Goal: Transaction & Acquisition: Purchase product/service

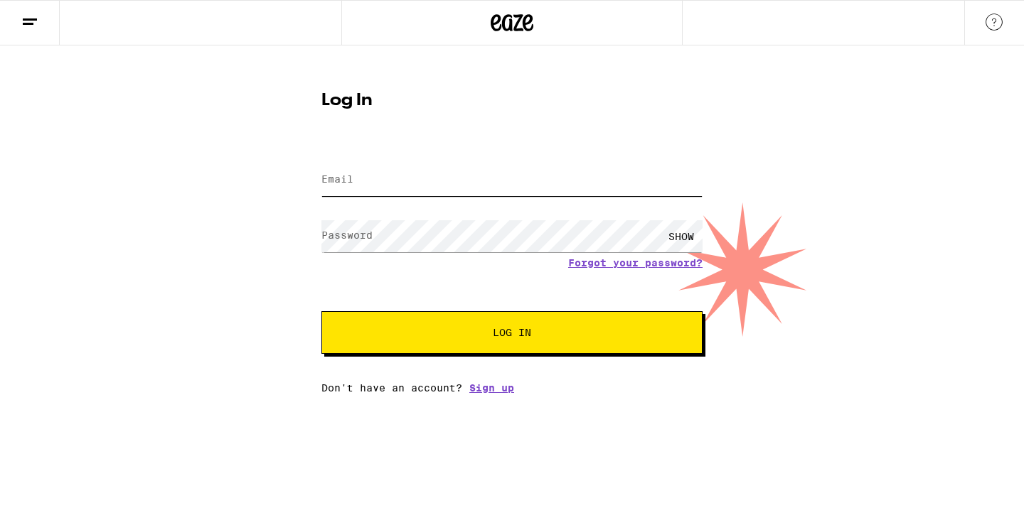
type input "[EMAIL_ADDRESS][DOMAIN_NAME]"
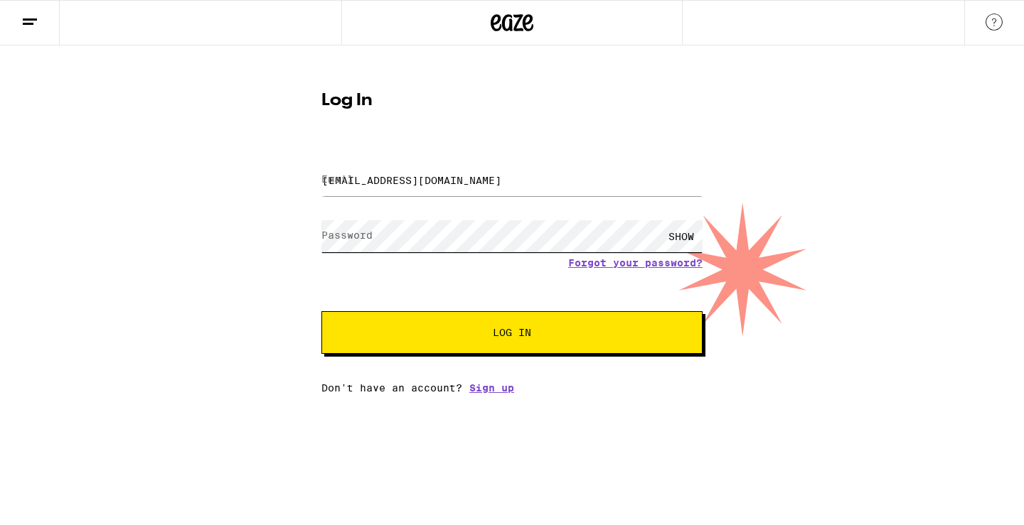
click at [512, 334] on button "Log In" at bounding box center [511, 332] width 381 height 43
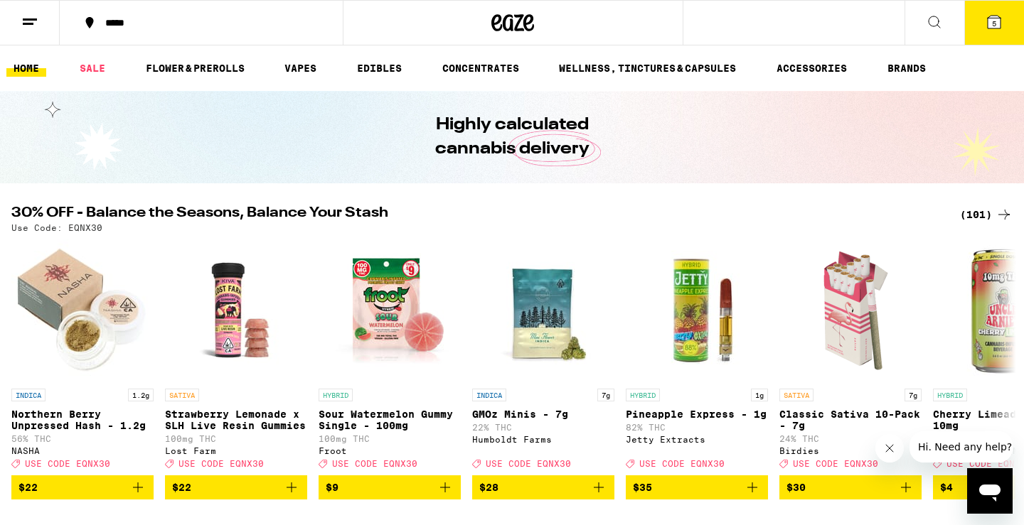
click at [990, 18] on icon at bounding box center [993, 22] width 13 height 13
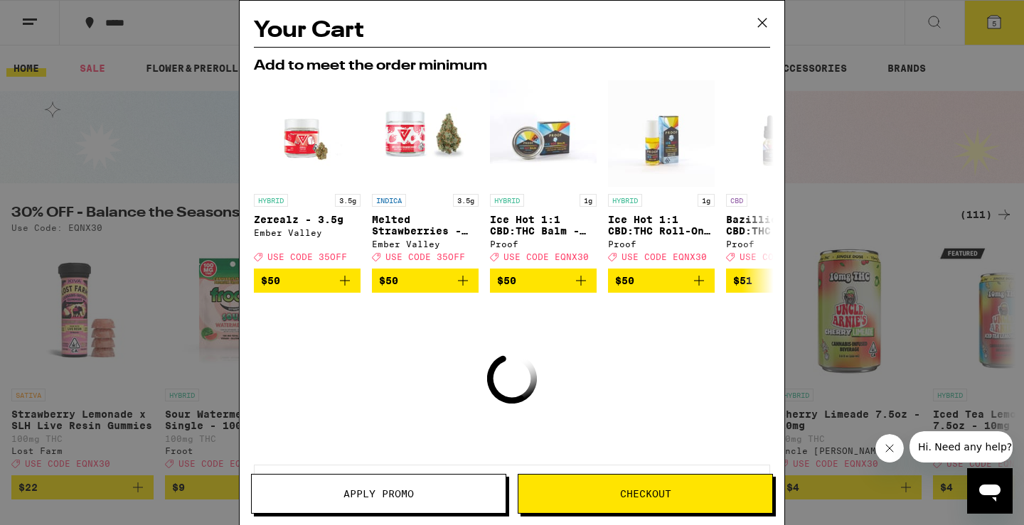
click at [763, 19] on icon at bounding box center [761, 22] width 21 height 21
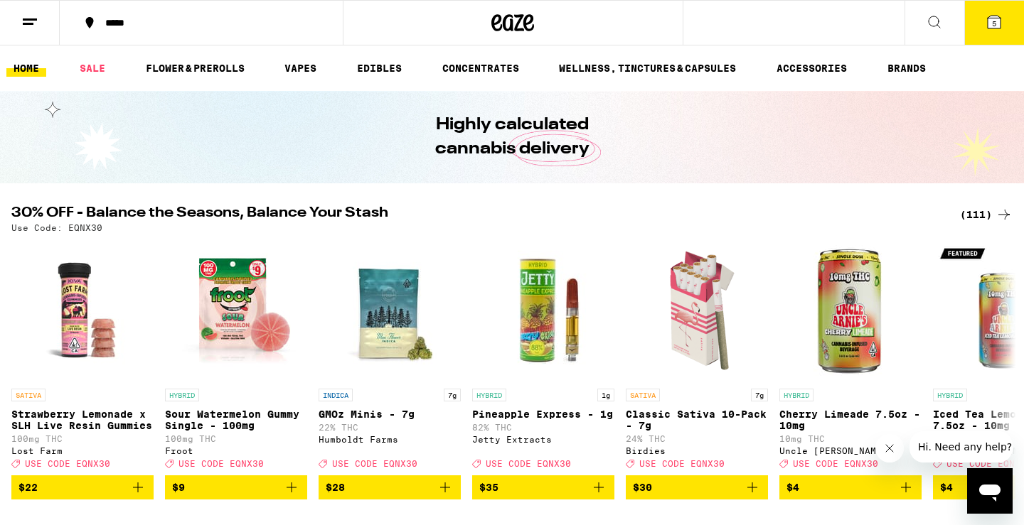
click at [32, 19] on line at bounding box center [30, 19] width 14 height 0
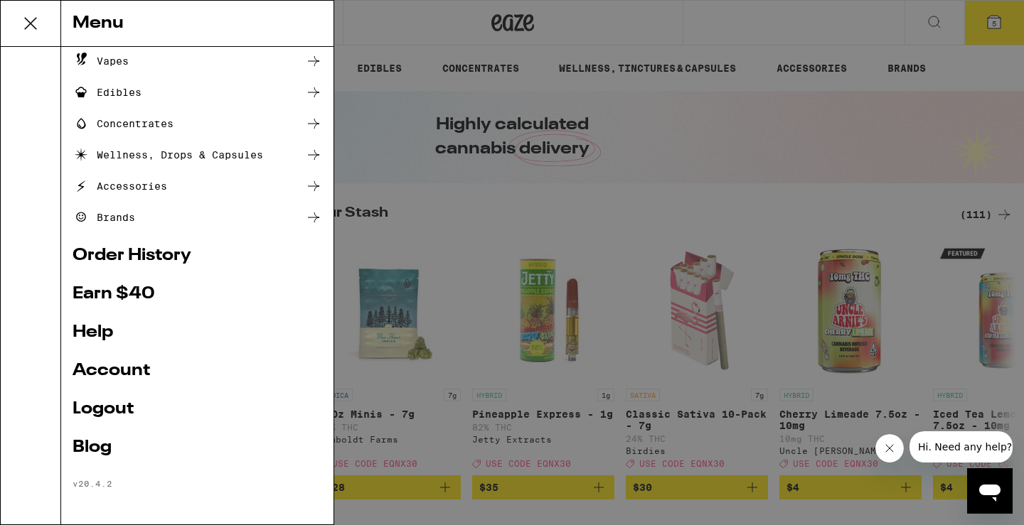
scroll to position [128, 0]
click at [119, 375] on link "Account" at bounding box center [197, 371] width 249 height 17
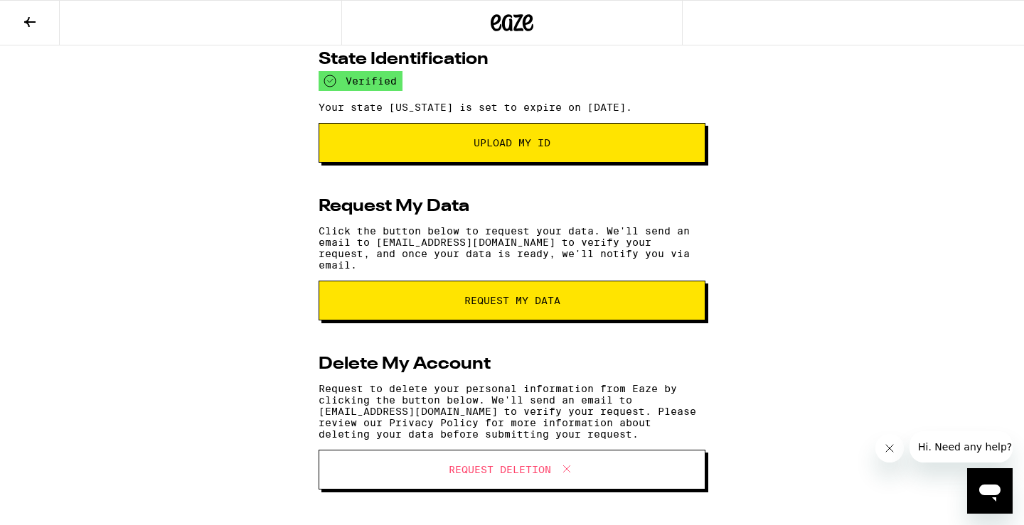
scroll to position [223, 0]
click at [25, 18] on icon at bounding box center [29, 22] width 17 height 17
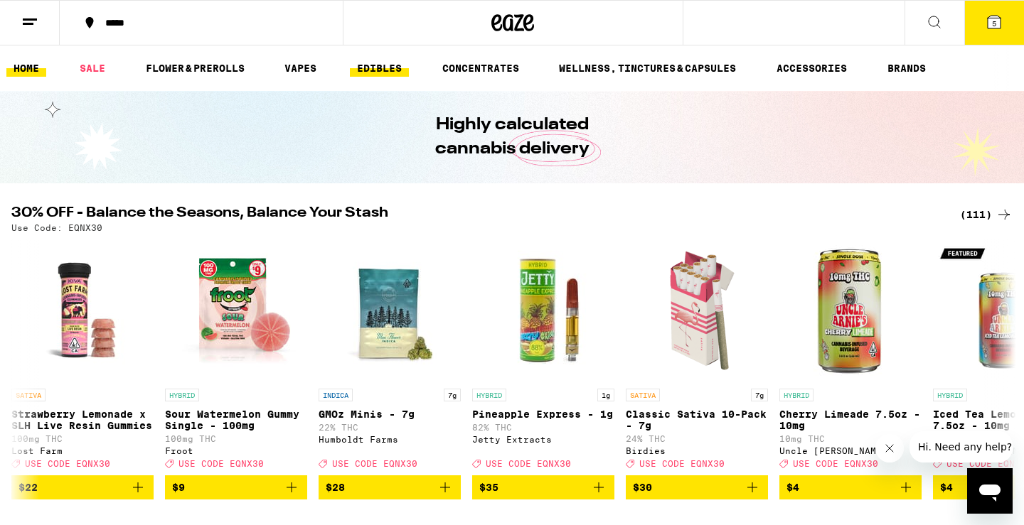
click at [377, 68] on link "EDIBLES" at bounding box center [379, 68] width 59 height 17
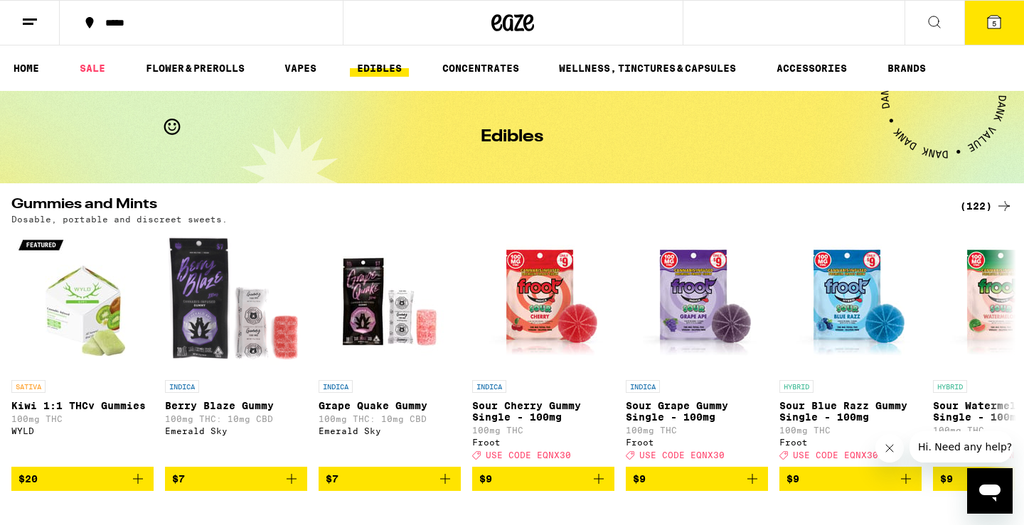
click at [28, 19] on line at bounding box center [30, 19] width 14 height 0
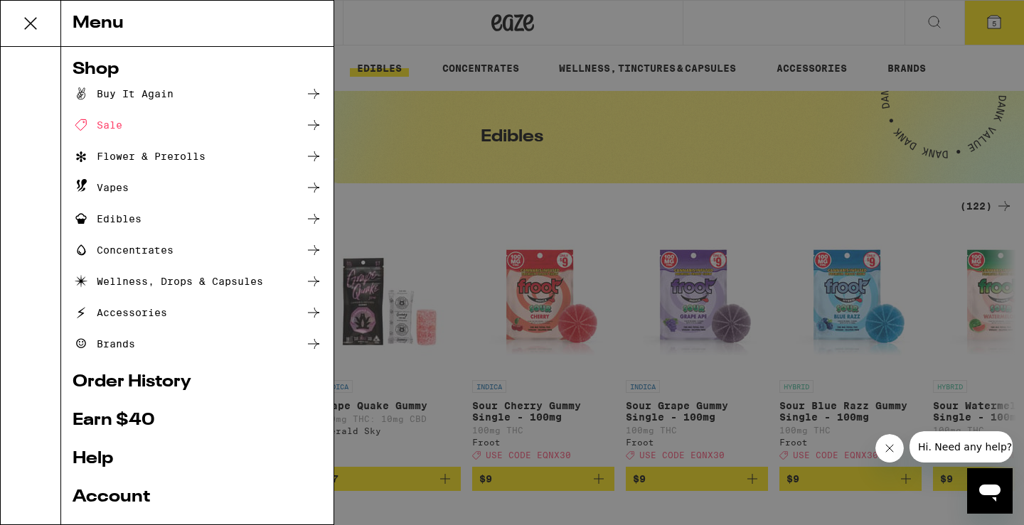
click at [117, 220] on div "Edibles" at bounding box center [107, 218] width 69 height 17
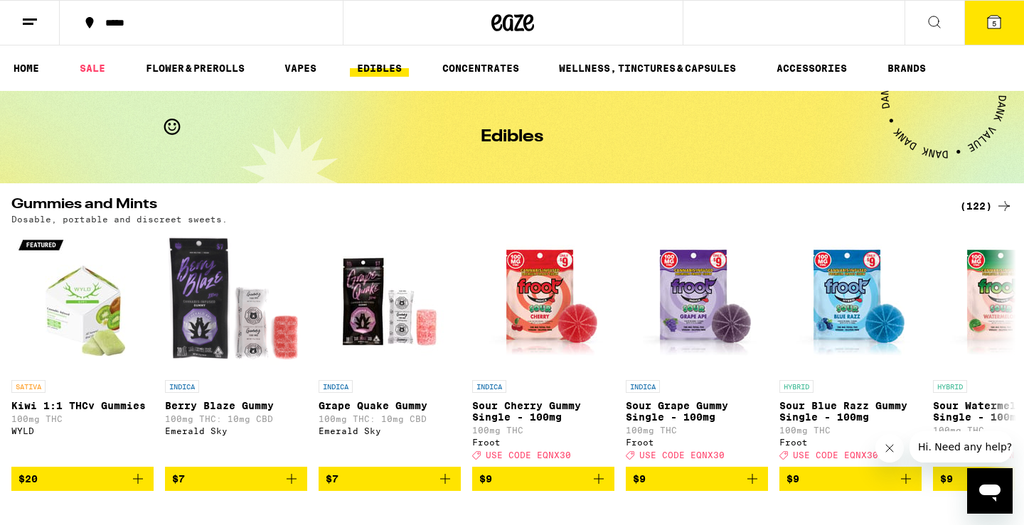
click at [975, 205] on div "(122)" at bounding box center [986, 206] width 53 height 17
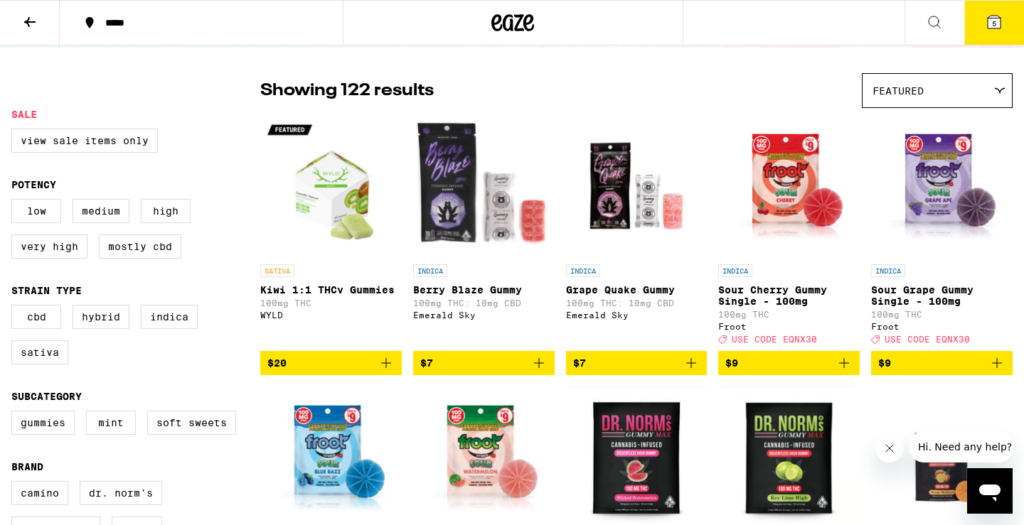
scroll to position [92, 0]
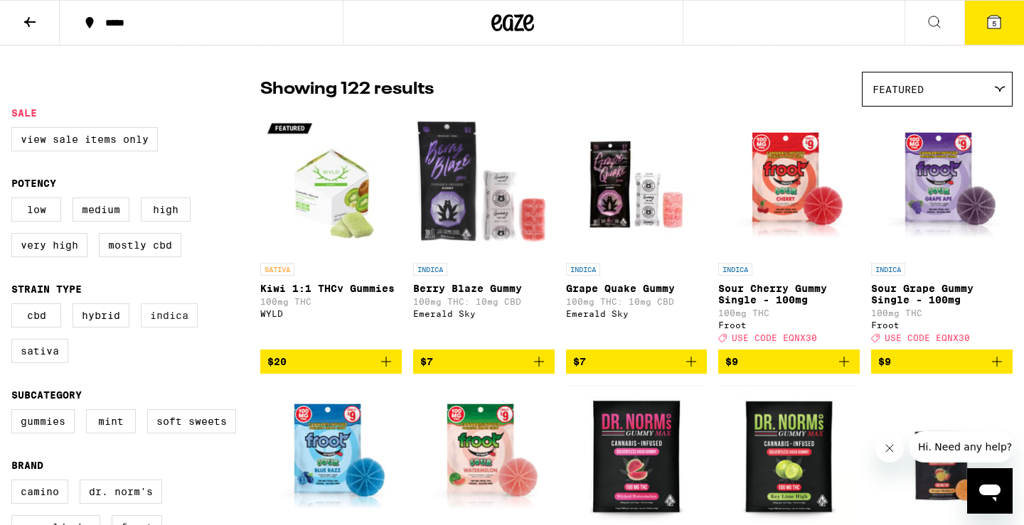
click at [167, 328] on label "Indica" at bounding box center [169, 316] width 57 height 24
click at [15, 306] on input "Indica" at bounding box center [14, 306] width 1 height 1
checkbox input "true"
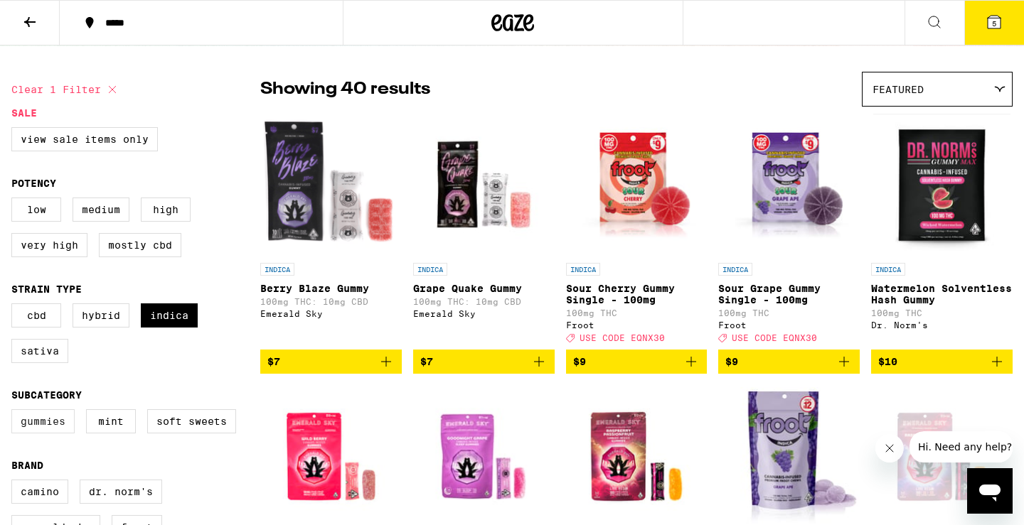
click at [41, 434] on label "Gummies" at bounding box center [42, 421] width 63 height 24
click at [15, 412] on input "Gummies" at bounding box center [14, 412] width 1 height 1
checkbox input "true"
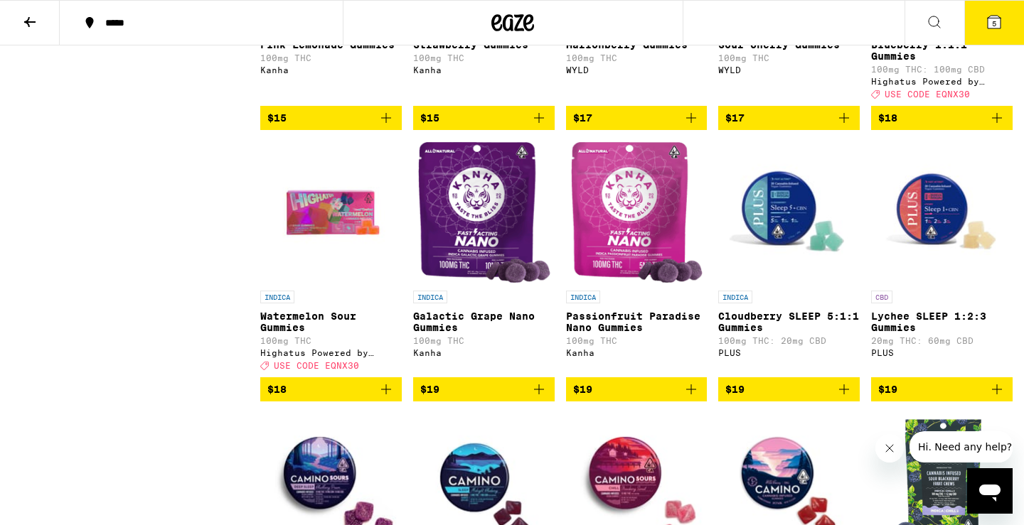
scroll to position [1144, 0]
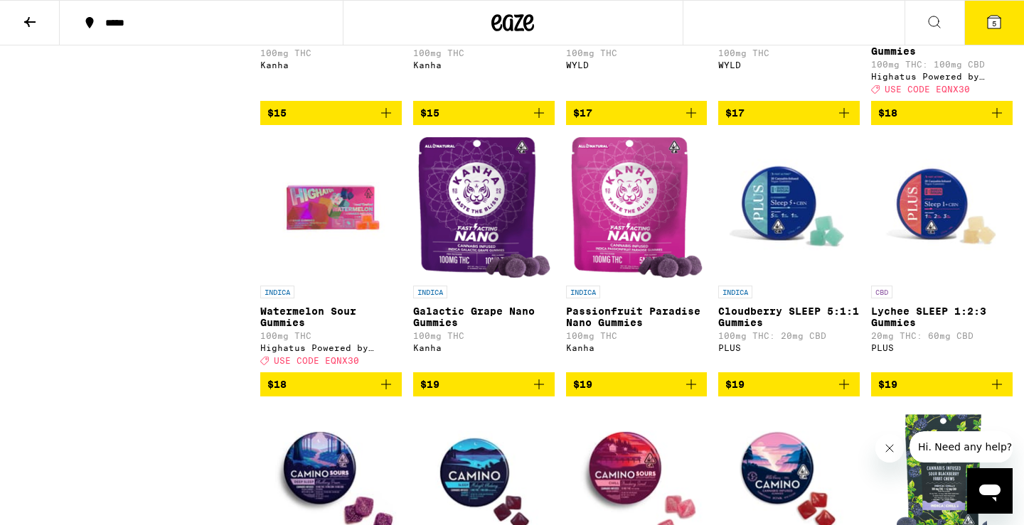
click at [501, 279] on img "Open page for Galactic Grape Nano Gummies from Kanha" at bounding box center [483, 207] width 133 height 142
click at [625, 235] on img "Open page for Passionfruit Paradise Nano Gummies from Kanha" at bounding box center [636, 207] width 133 height 142
click at [690, 393] on icon "Add to bag" at bounding box center [690, 384] width 17 height 17
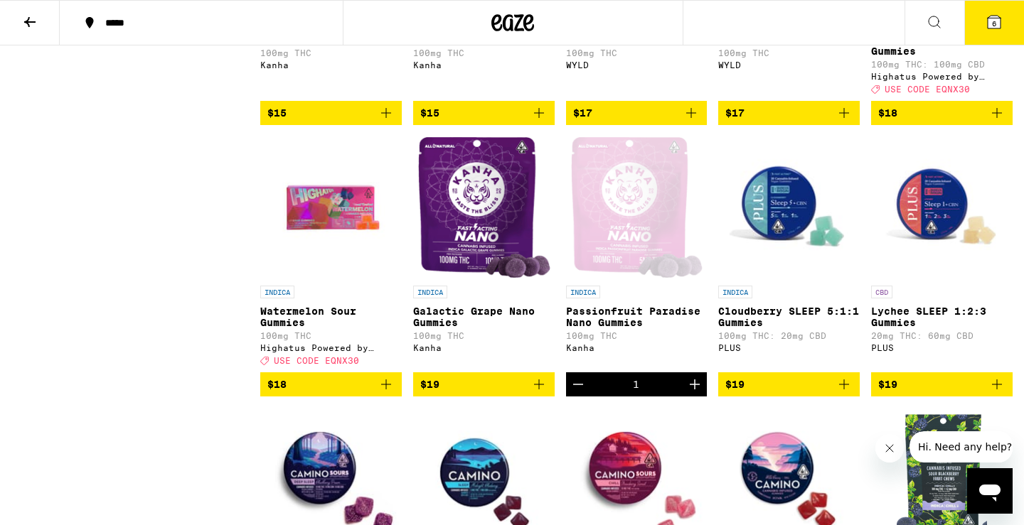
click at [690, 393] on icon "Increment" at bounding box center [694, 384] width 17 height 17
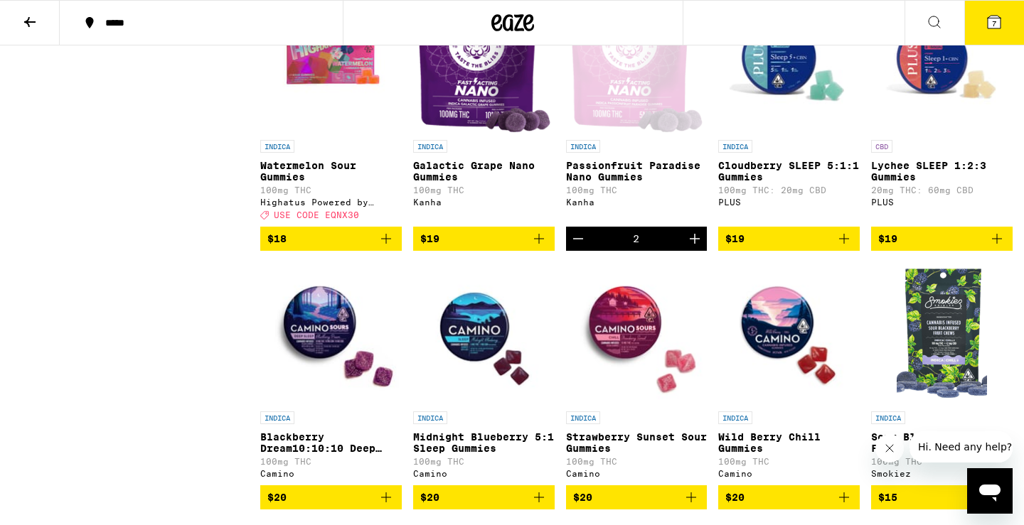
scroll to position [1299, 0]
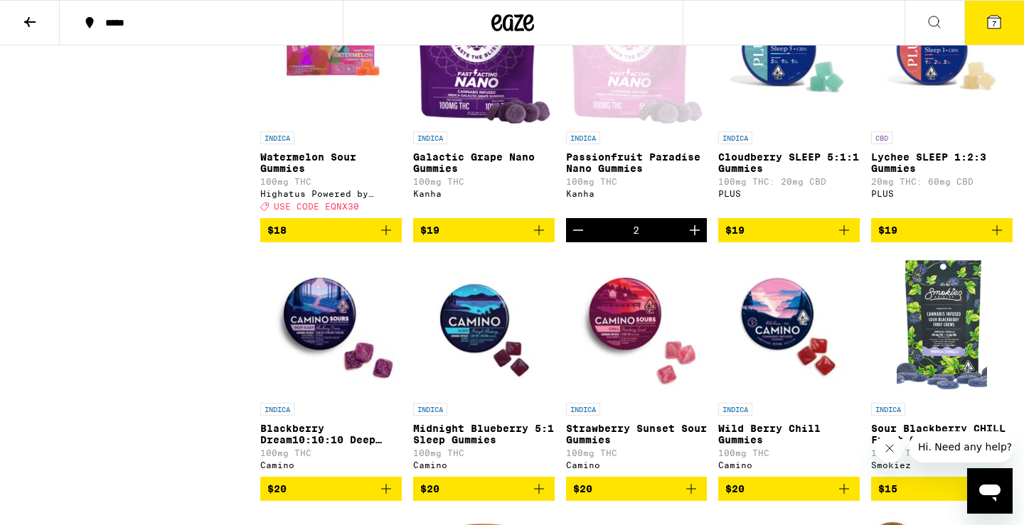
click at [539, 239] on icon "Add to bag" at bounding box center [538, 230] width 17 height 17
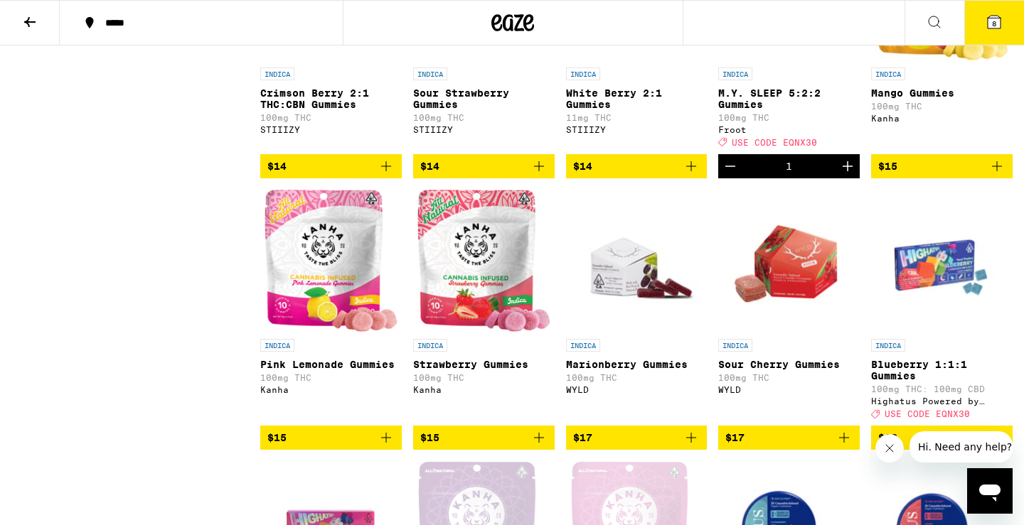
scroll to position [815, 0]
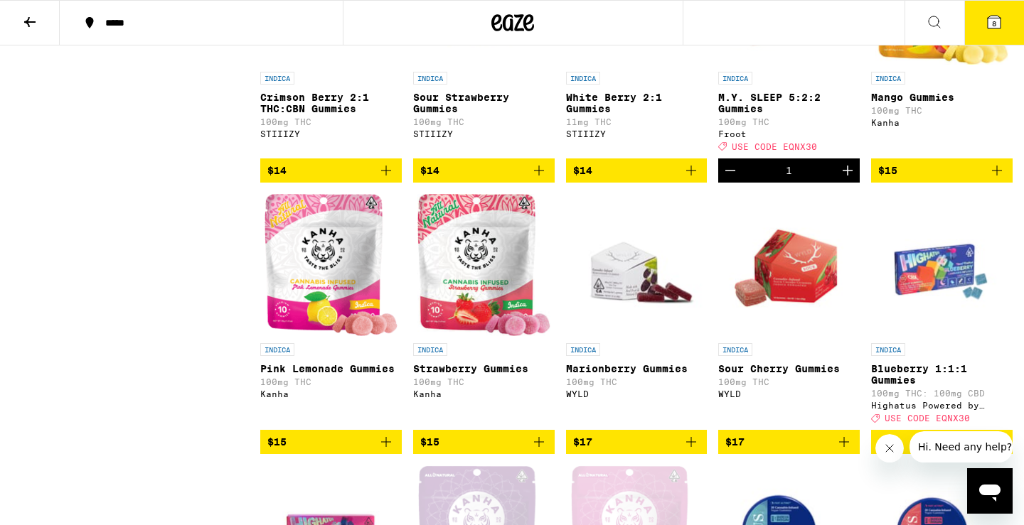
click at [463, 307] on img "Open page for Strawberry Gummies from Kanha" at bounding box center [483, 265] width 133 height 142
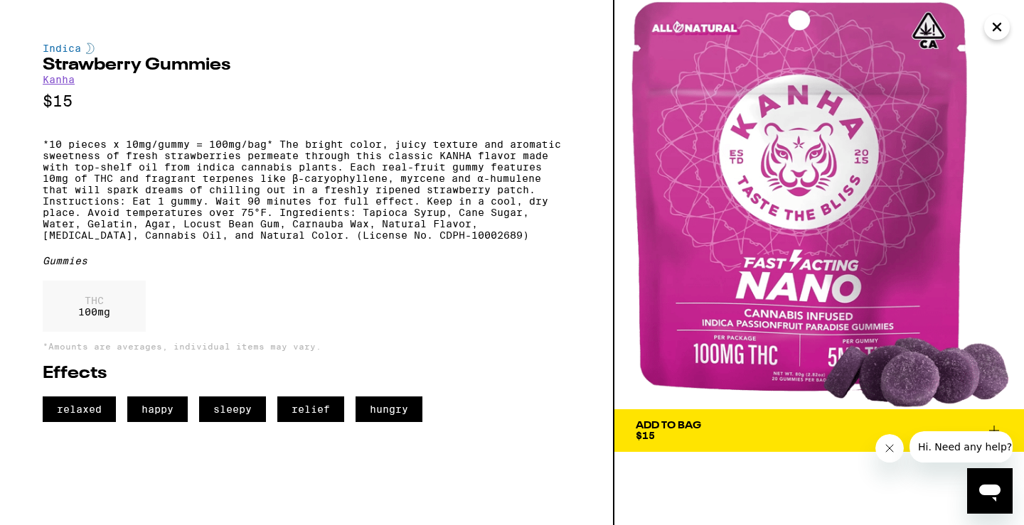
click at [999, 28] on icon "Close" at bounding box center [996, 26] width 7 height 7
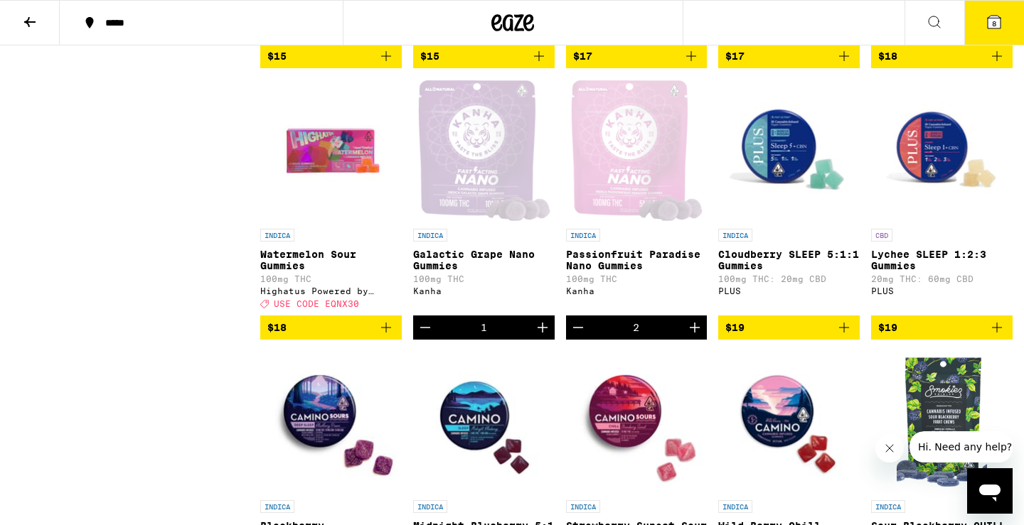
scroll to position [1206, 0]
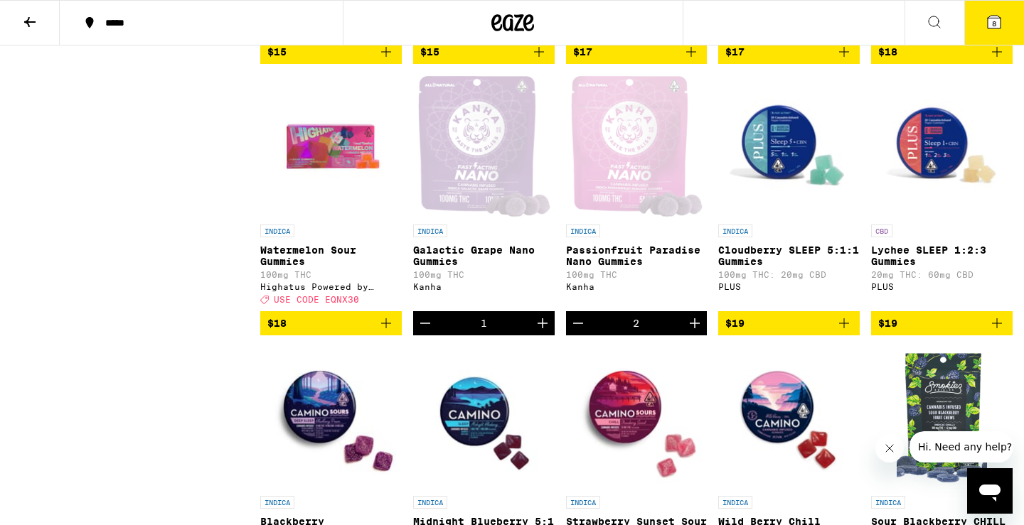
click at [990, 23] on icon at bounding box center [993, 22] width 13 height 13
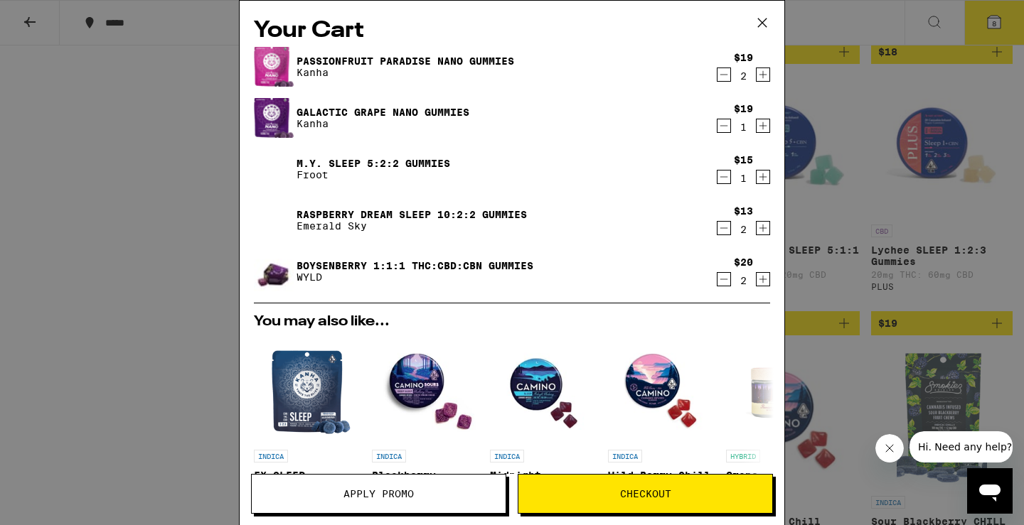
click at [726, 229] on icon "Decrement" at bounding box center [723, 228] width 13 height 17
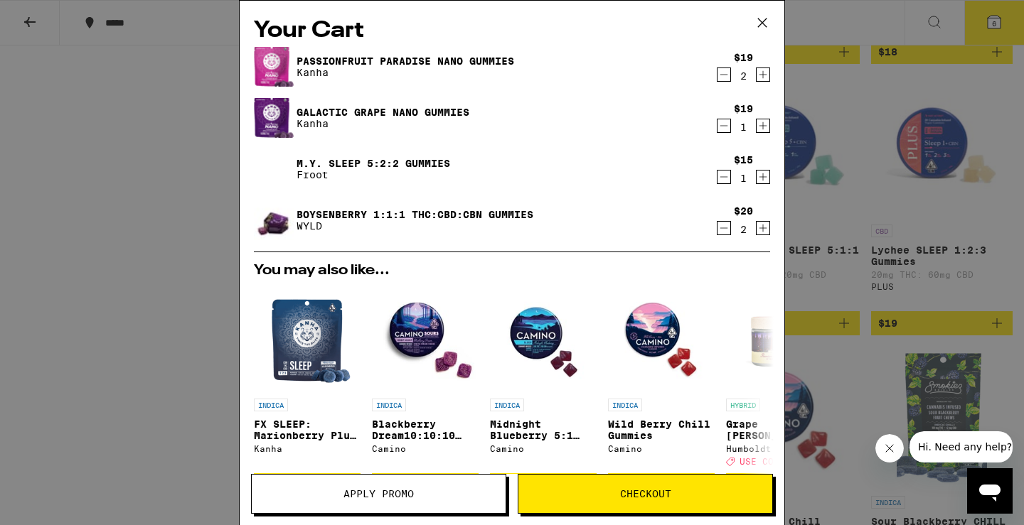
click at [844, 251] on div "Your Cart Passionfruit Paradise Nano Gummies Kanha $19 2 Galactic Grape Nano Gu…" at bounding box center [512, 262] width 1024 height 525
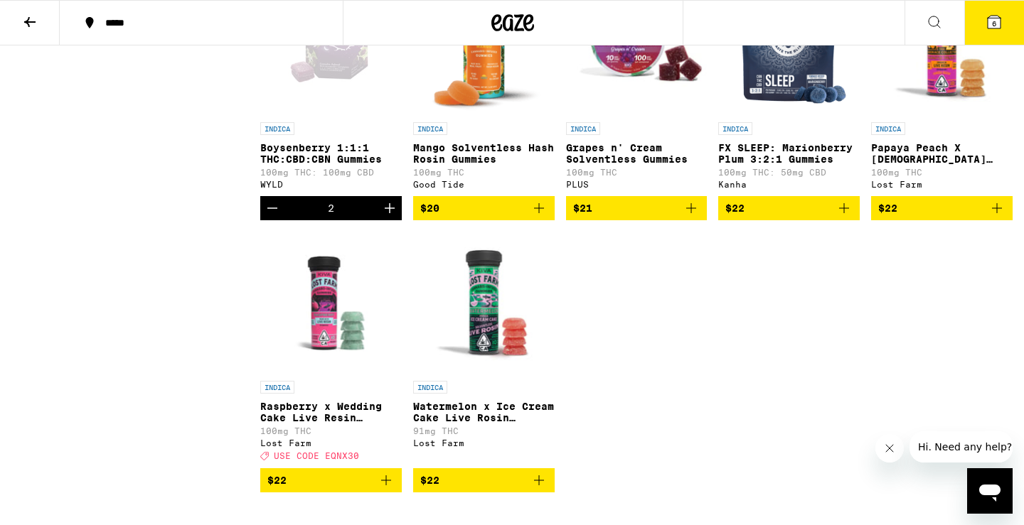
scroll to position [1841, 0]
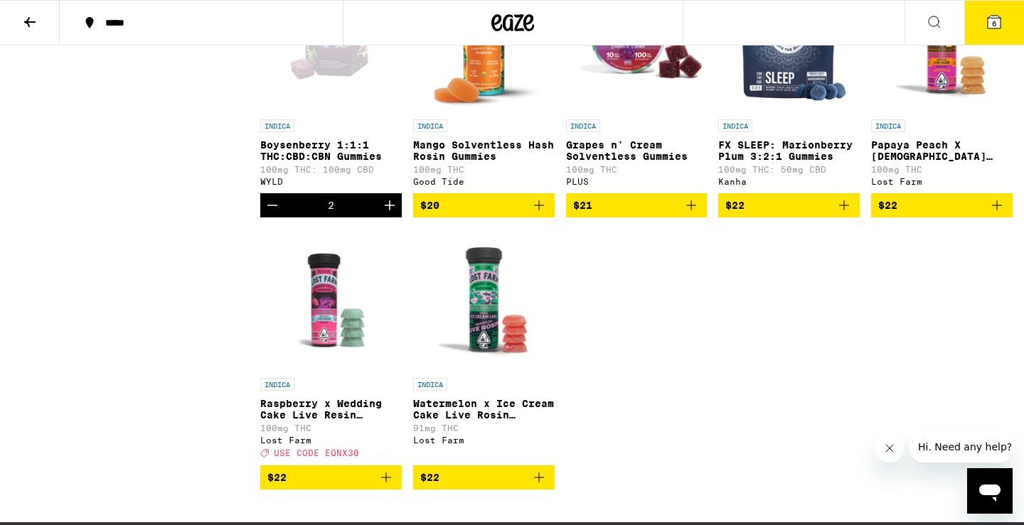
click at [269, 214] on icon "Decrement" at bounding box center [272, 205] width 17 height 17
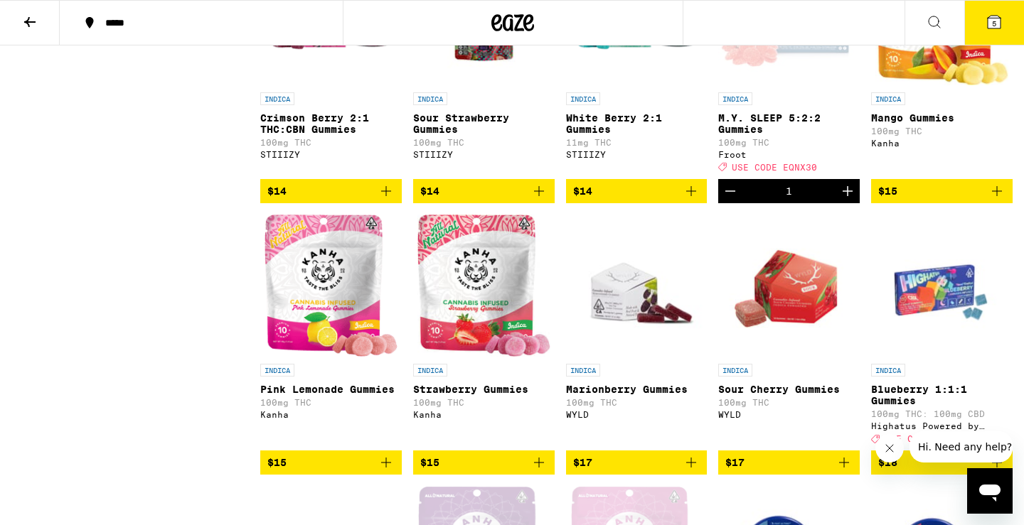
scroll to position [795, 0]
click at [989, 18] on icon at bounding box center [993, 22] width 13 height 13
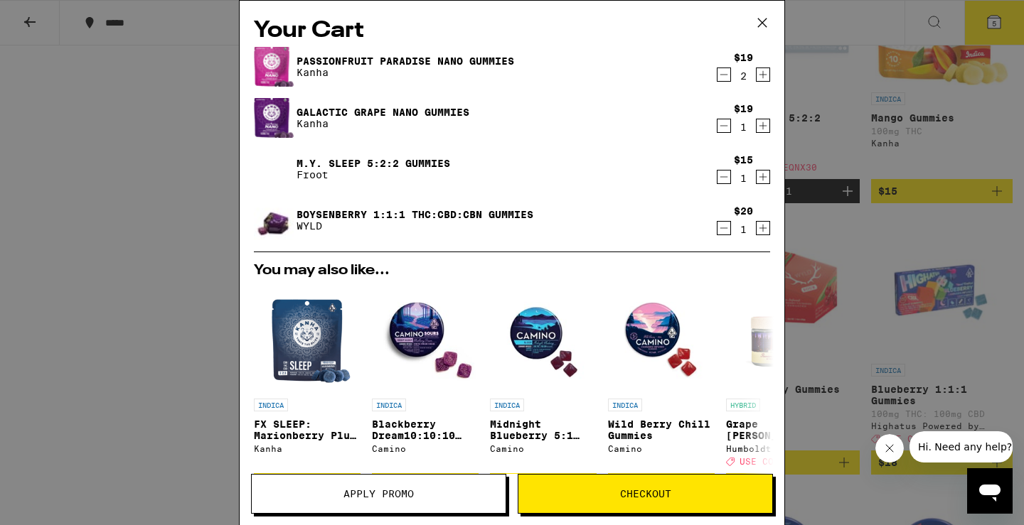
click at [390, 502] on button "Apply Promo" at bounding box center [378, 494] width 255 height 40
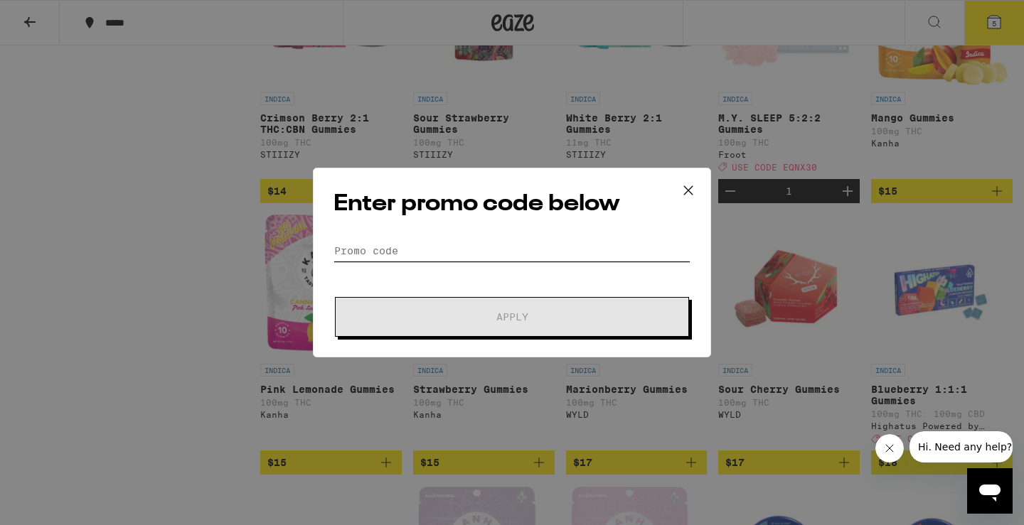
click at [402, 245] on input "Promo Code" at bounding box center [511, 250] width 357 height 21
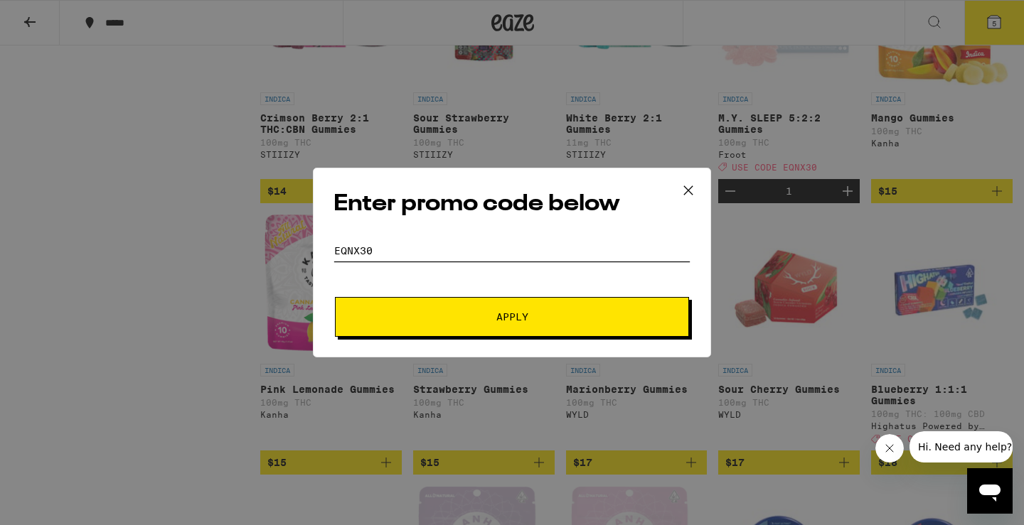
type input "eqnx30"
click at [458, 323] on button "Apply" at bounding box center [512, 317] width 354 height 40
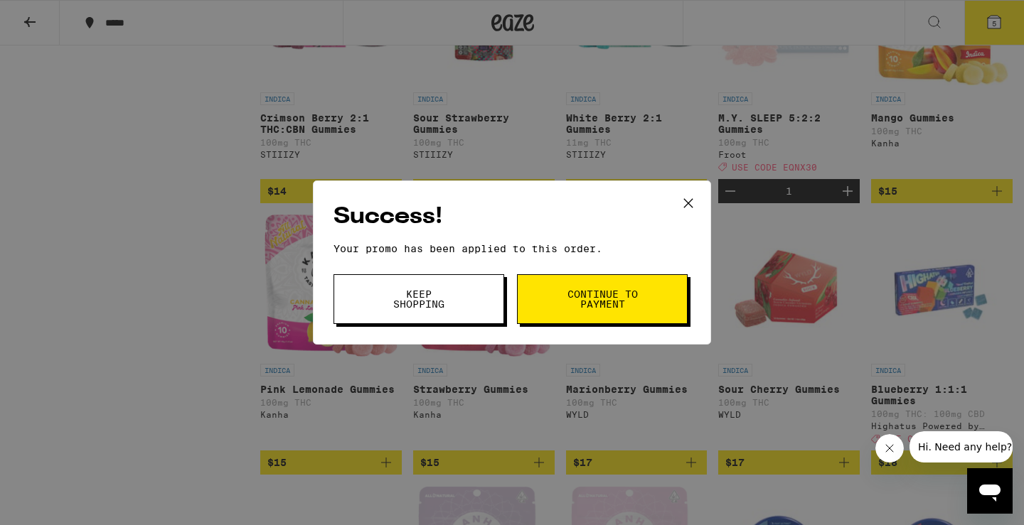
click at [548, 306] on button "Continue to payment" at bounding box center [602, 299] width 171 height 50
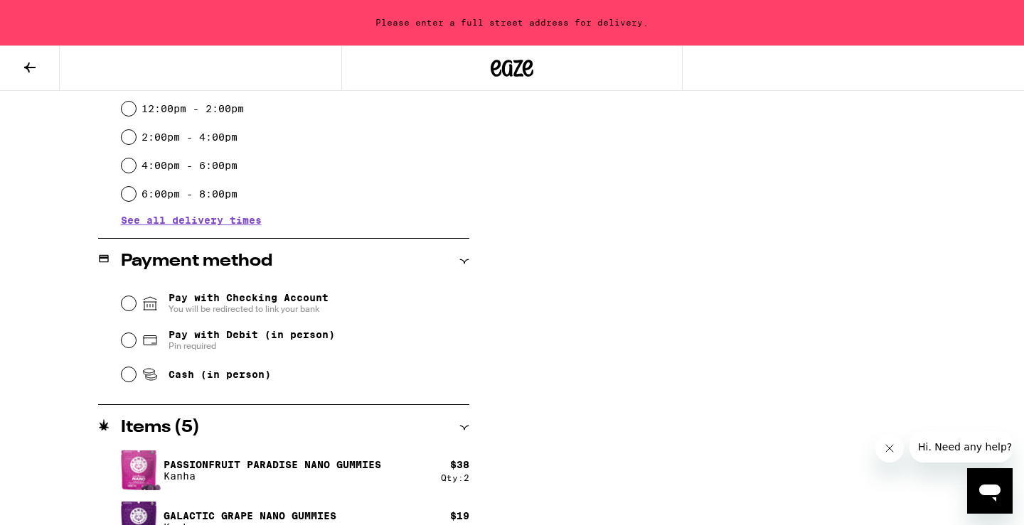
scroll to position [458, 0]
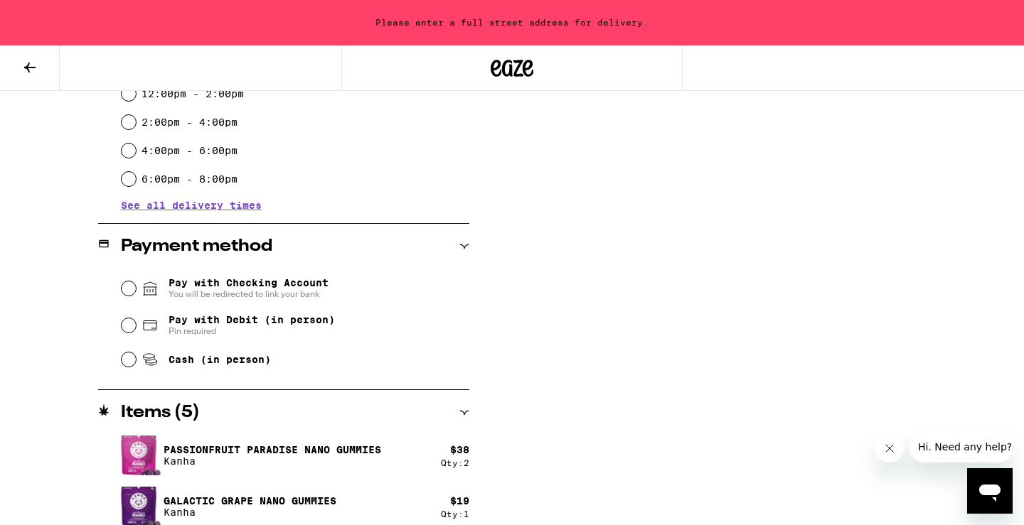
click at [127, 363] on input "Cash (in person)" at bounding box center [129, 360] width 14 height 14
radio input "true"
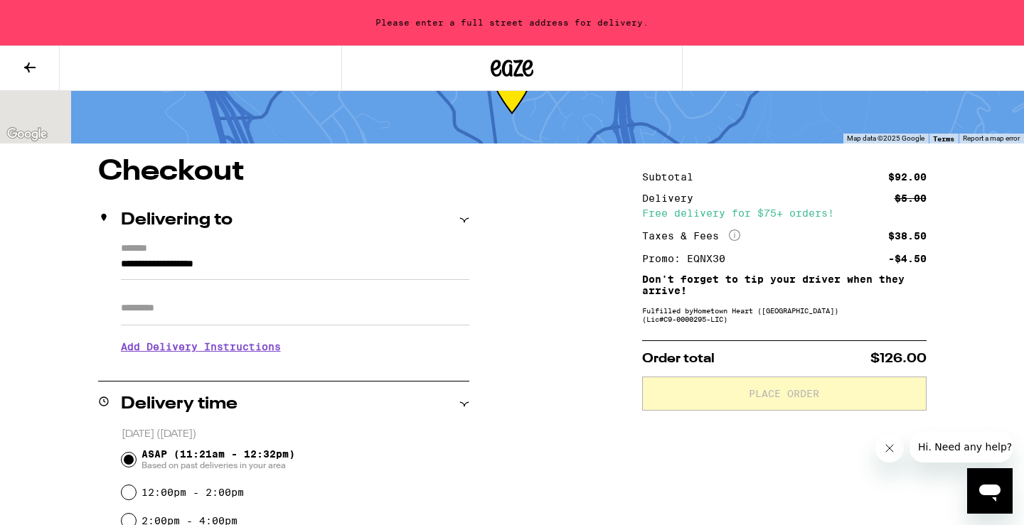
scroll to position [87, 0]
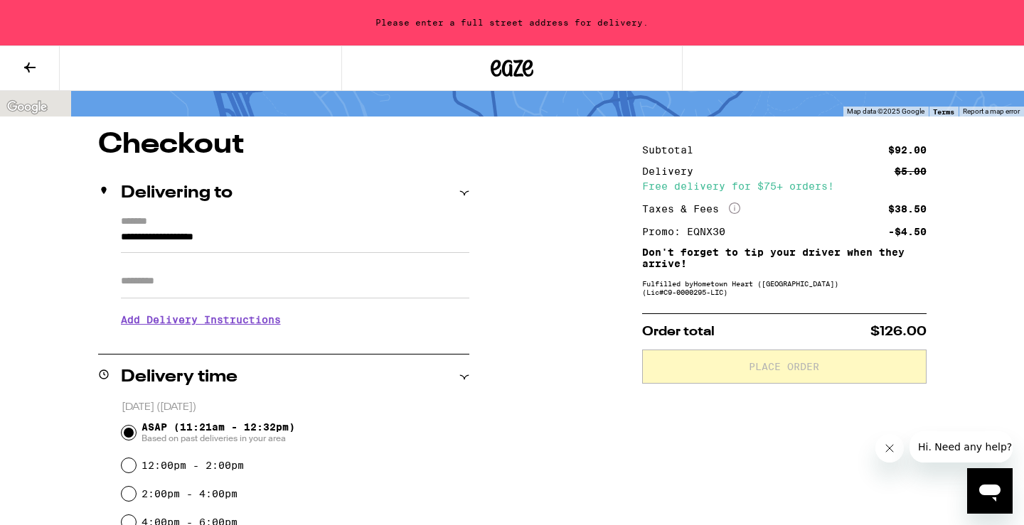
click at [261, 237] on input "**********" at bounding box center [295, 241] width 348 height 24
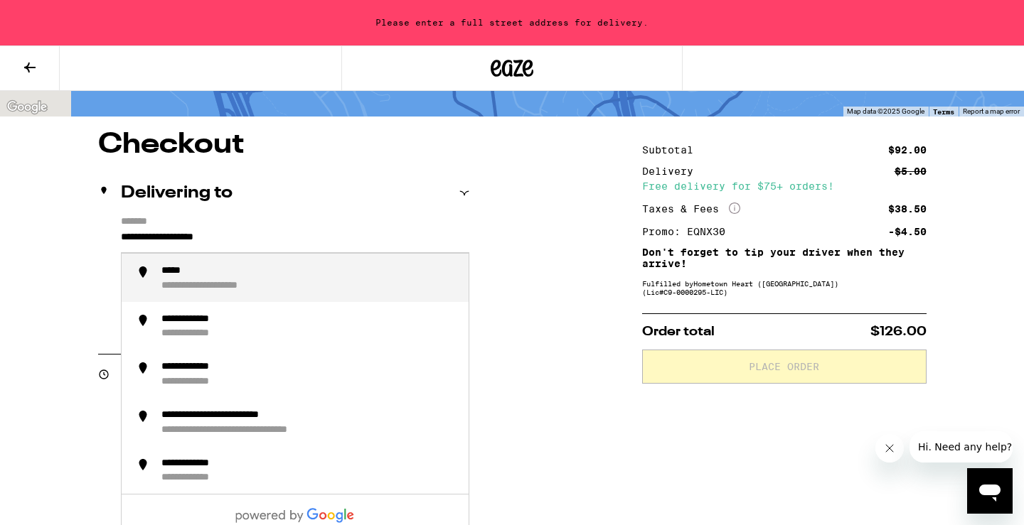
click at [261, 237] on input "**********" at bounding box center [295, 241] width 348 height 24
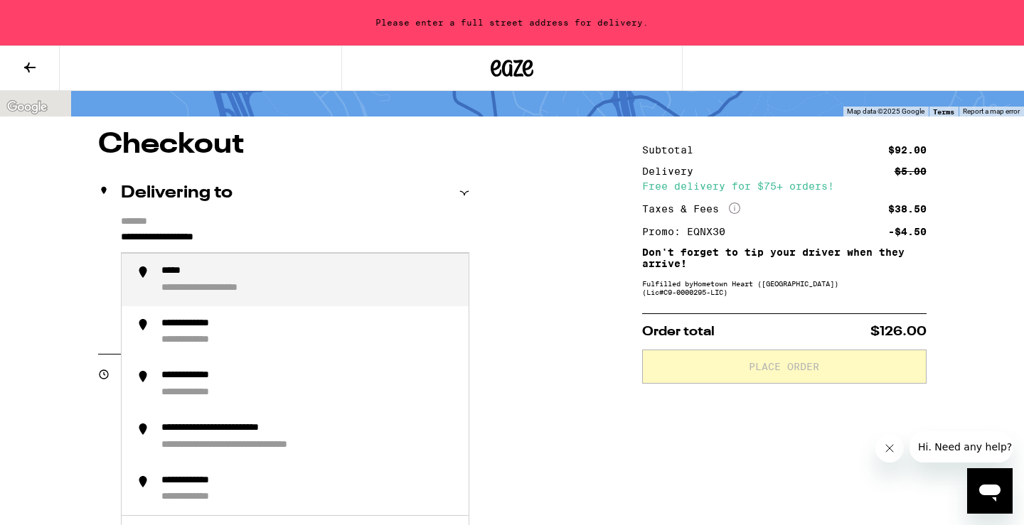
click at [261, 237] on input "**********" at bounding box center [295, 241] width 348 height 24
click at [256, 287] on div "**********" at bounding box center [309, 280] width 296 height 30
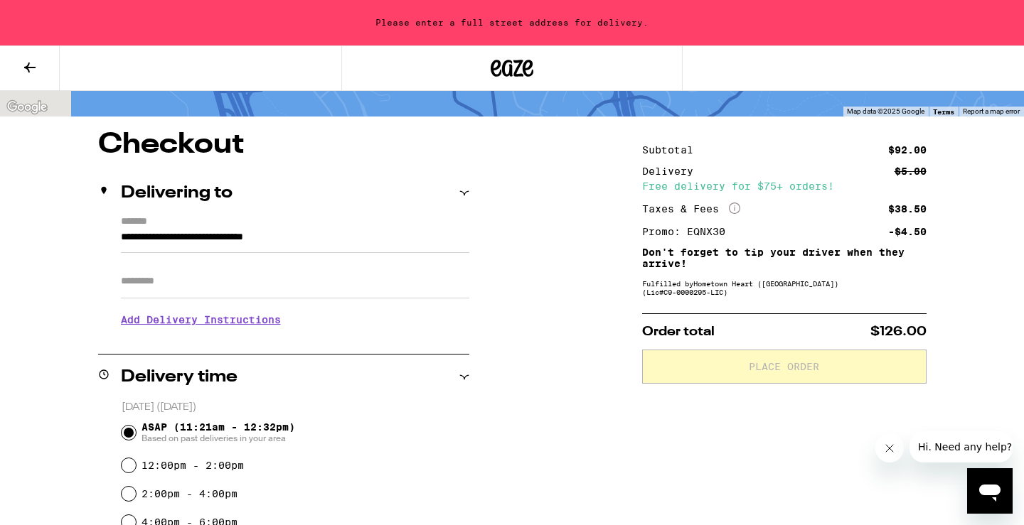
type input "**********"
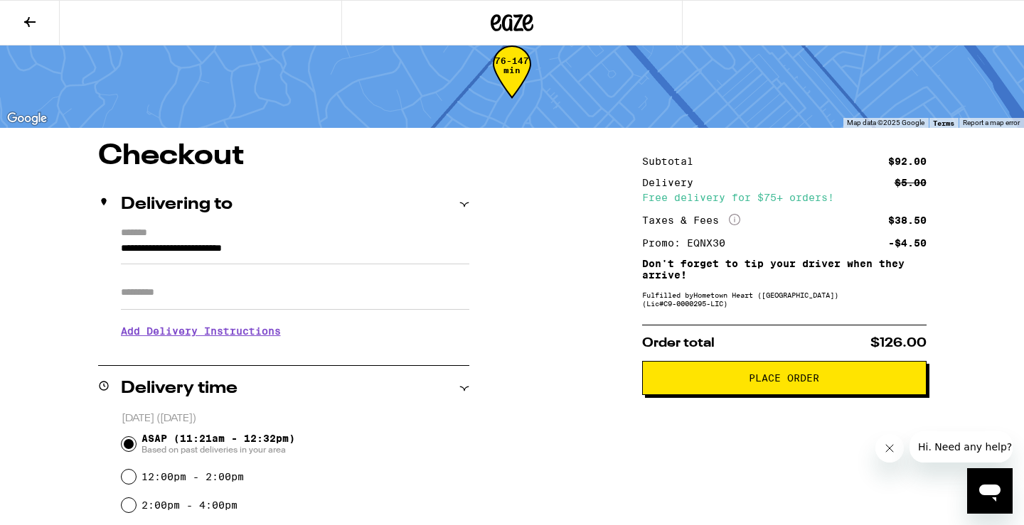
scroll to position [31, 0]
click at [28, 21] on icon at bounding box center [29, 22] width 11 height 10
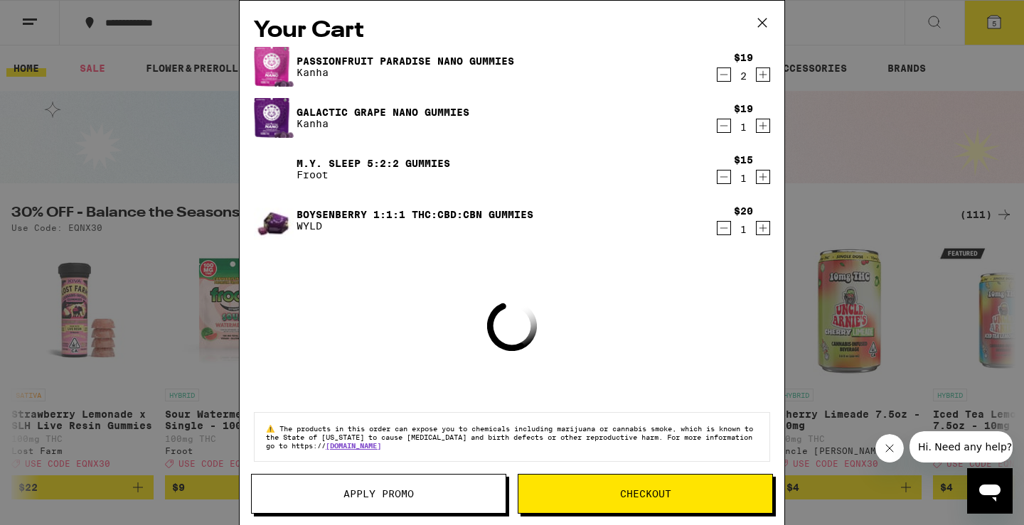
click at [763, 21] on icon at bounding box center [761, 22] width 21 height 21
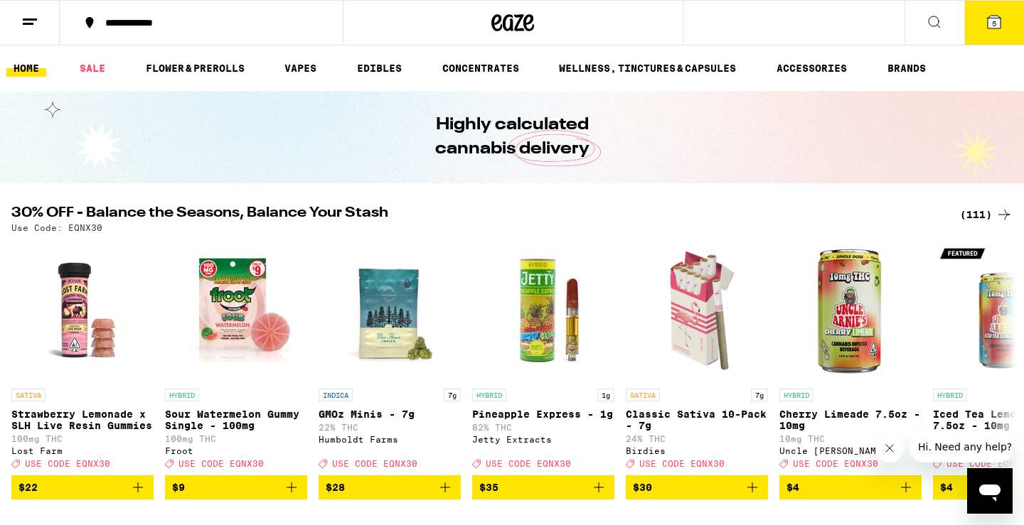
click at [30, 19] on line at bounding box center [30, 19] width 14 height 0
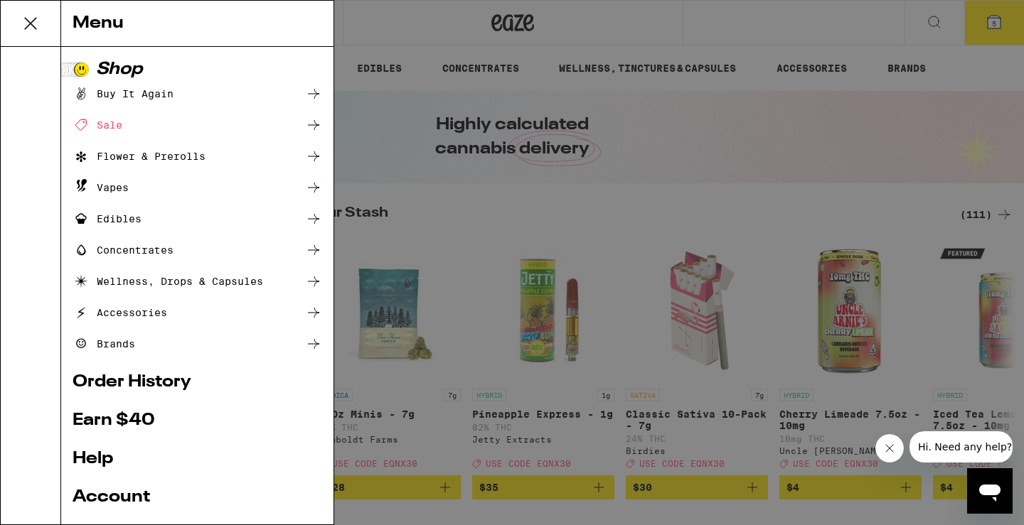
click at [96, 499] on link "Account" at bounding box center [197, 497] width 249 height 17
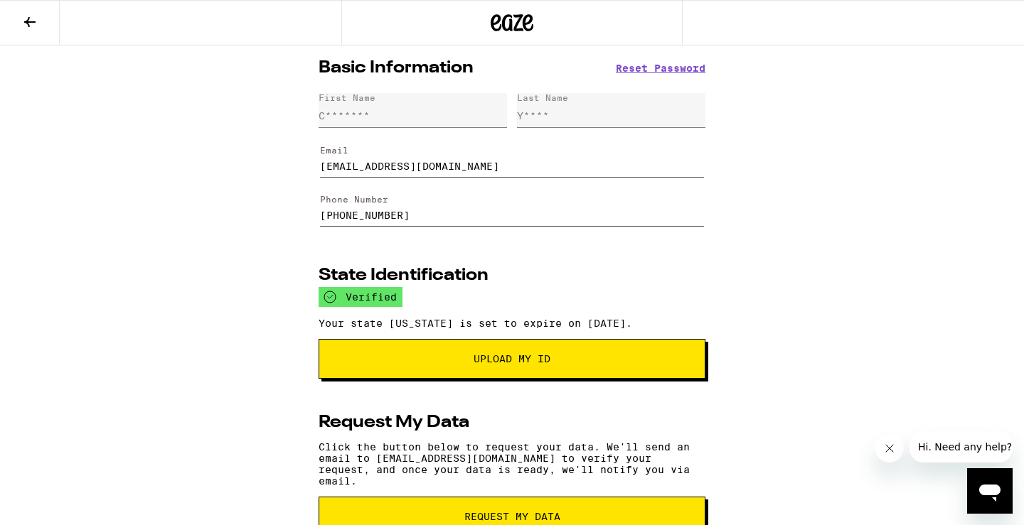
click at [25, 17] on icon at bounding box center [29, 22] width 17 height 17
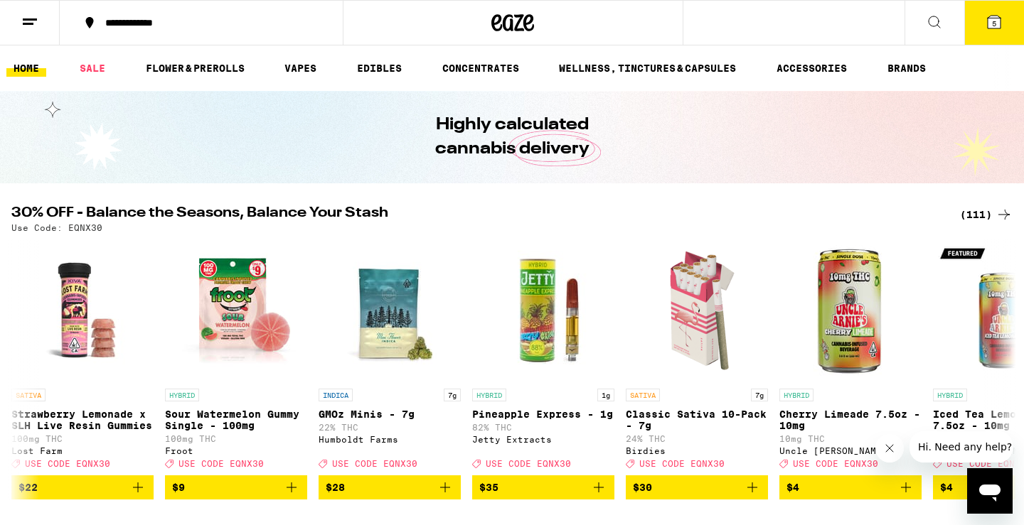
click at [994, 22] on span "5" at bounding box center [994, 23] width 4 height 9
click at [992, 26] on span "5" at bounding box center [994, 23] width 4 height 9
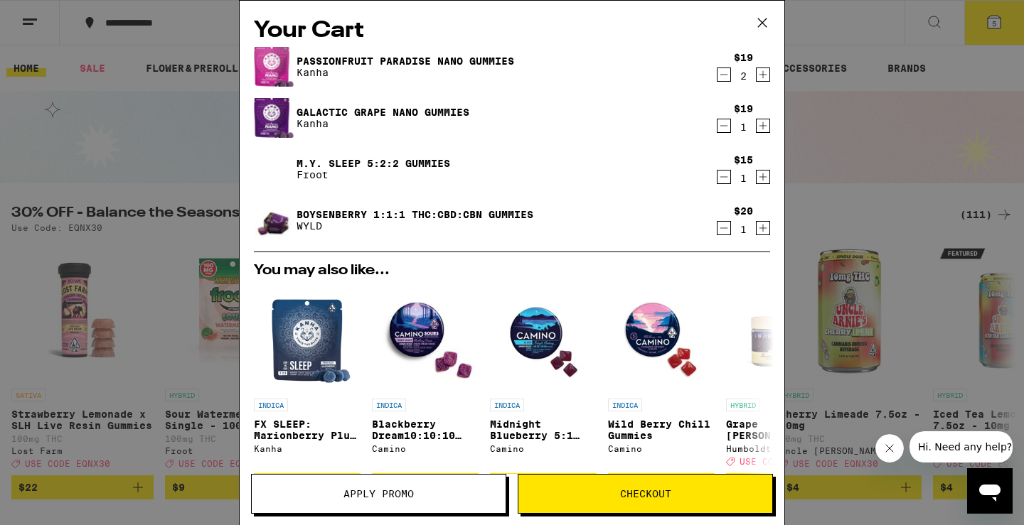
click at [625, 495] on span "Checkout" at bounding box center [645, 494] width 51 height 10
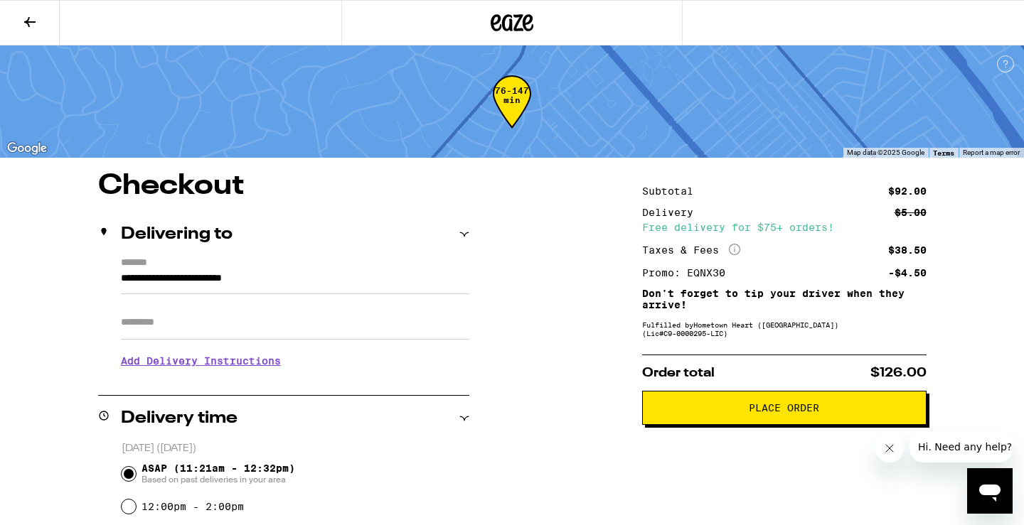
click at [757, 422] on button "Place Order" at bounding box center [784, 408] width 284 height 34
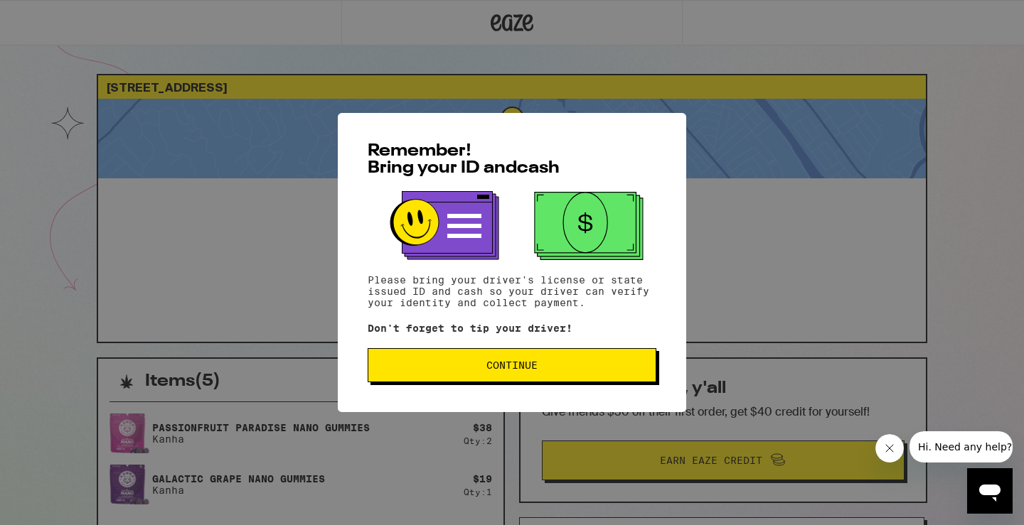
click at [572, 378] on button "Continue" at bounding box center [511, 365] width 289 height 34
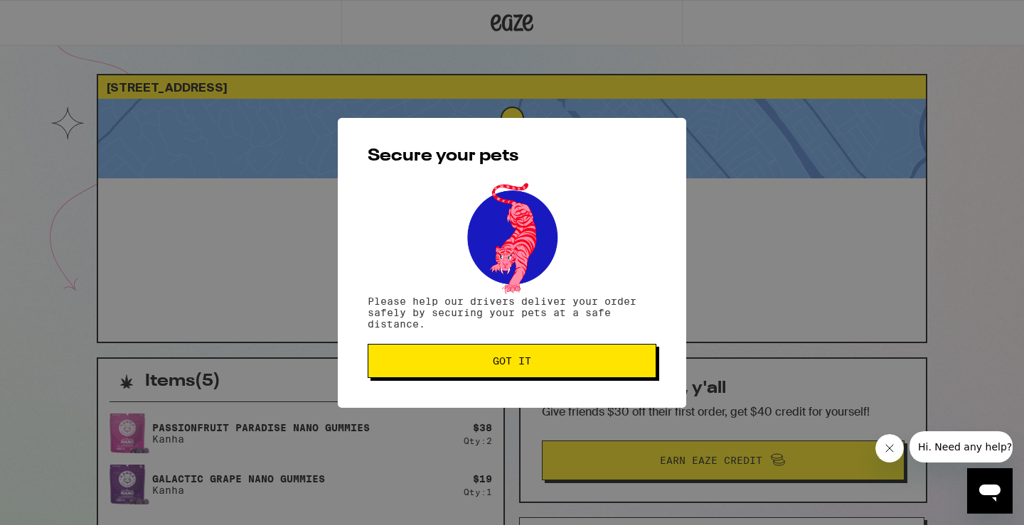
click at [557, 359] on span "Got it" at bounding box center [512, 361] width 264 height 10
